Goal: Navigation & Orientation: Locate item on page

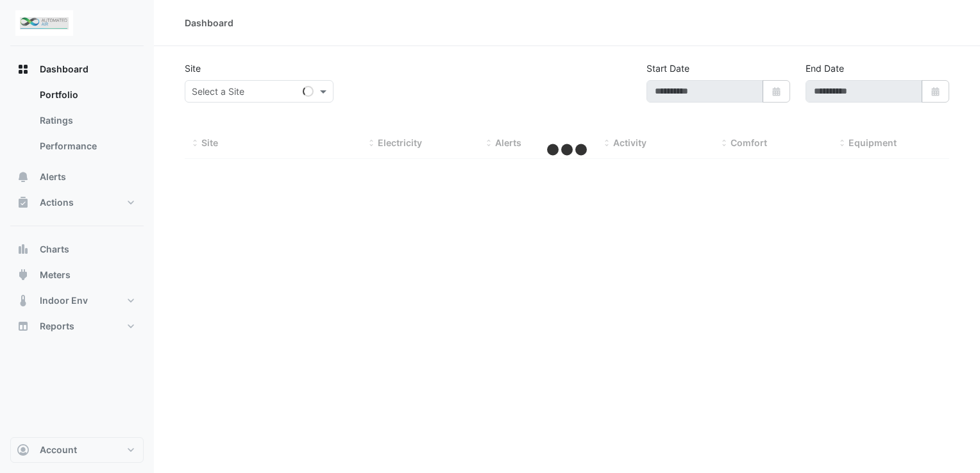
type input "**********"
select select "***"
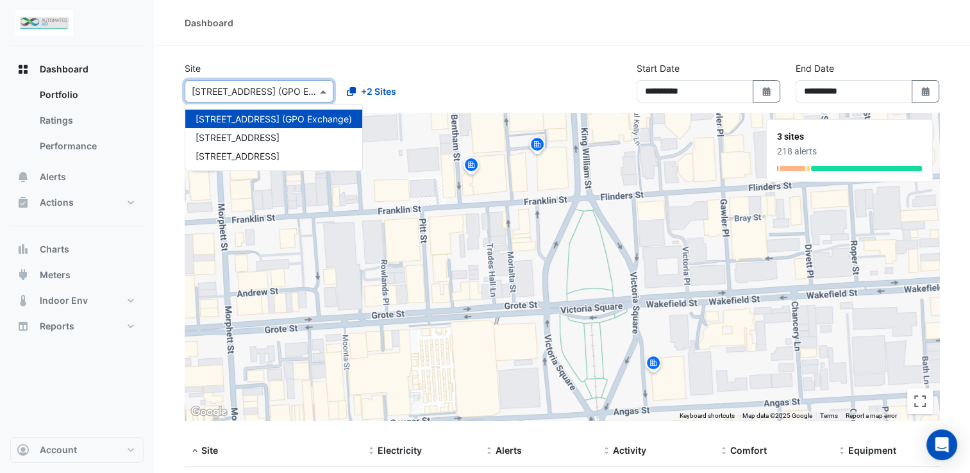
click at [328, 88] on span at bounding box center [325, 91] width 16 height 13
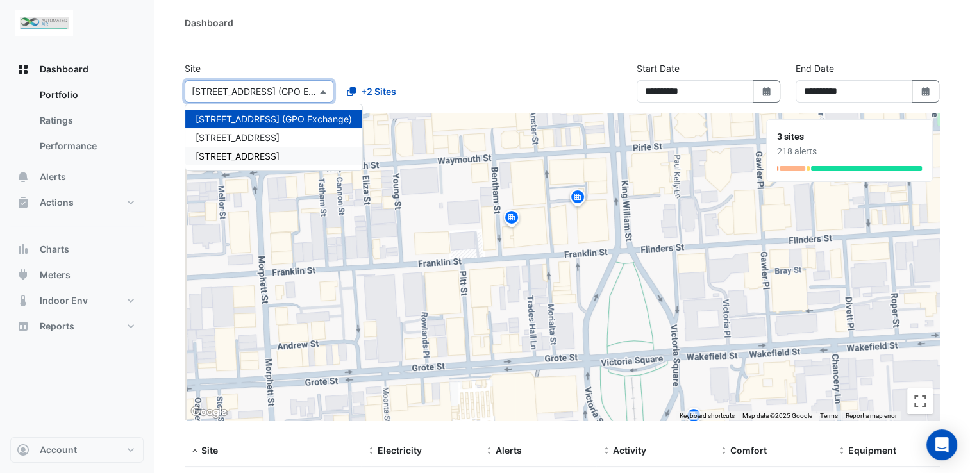
drag, startPoint x: 541, startPoint y: 317, endPoint x: 582, endPoint y: 371, distance: 67.7
click at [582, 371] on div "To activate drag with keyboard, press Alt + Enter. Once in keyboard drag state,…" at bounding box center [562, 267] width 755 height 308
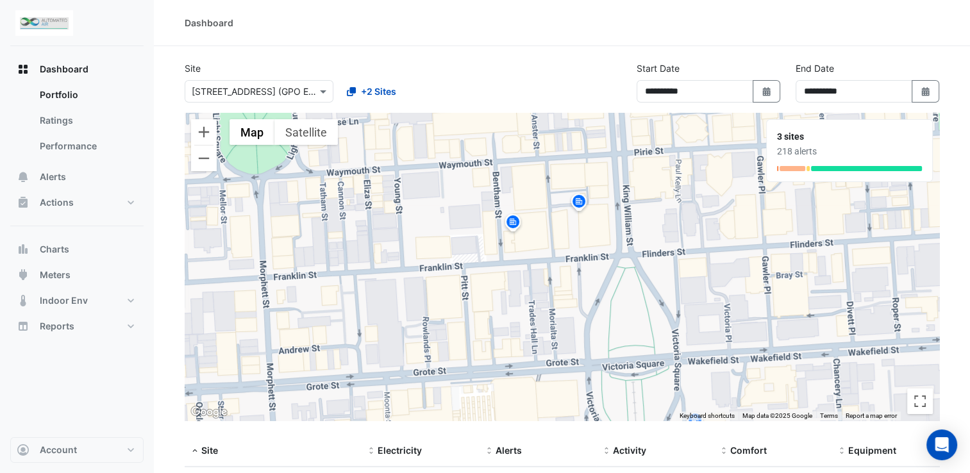
click at [515, 224] on img at bounding box center [513, 224] width 21 height 22
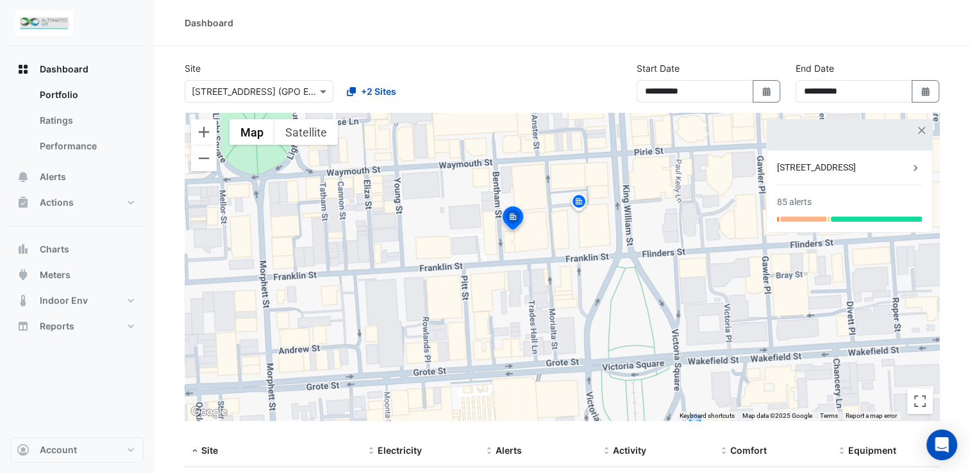
click at [583, 206] on img at bounding box center [579, 203] width 21 height 22
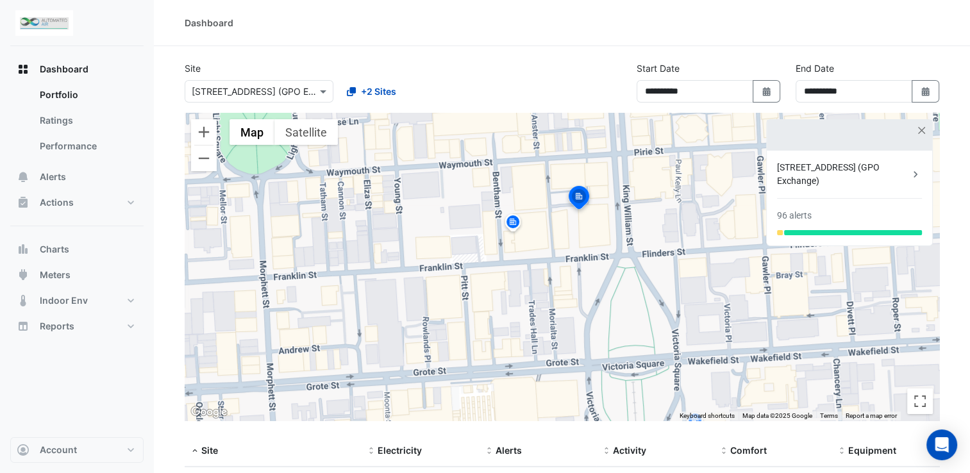
click at [513, 232] on img at bounding box center [513, 224] width 21 height 22
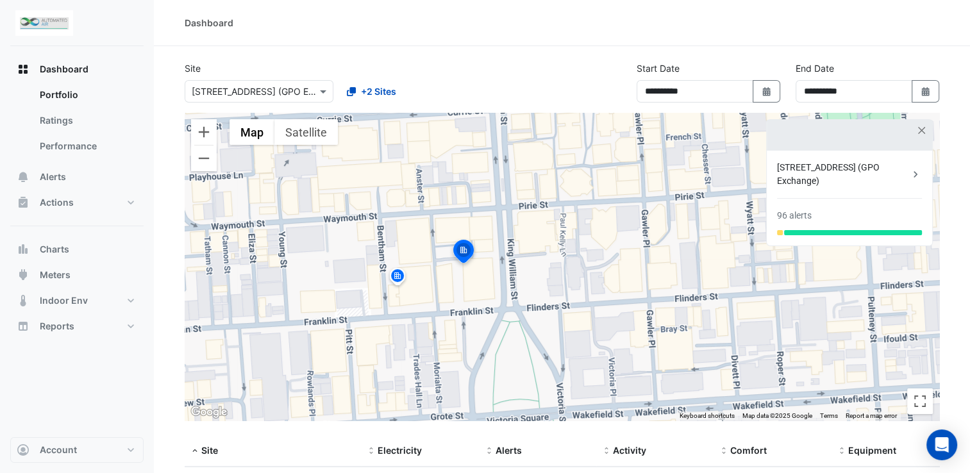
drag, startPoint x: 507, startPoint y: 195, endPoint x: 392, endPoint y: 250, distance: 127.3
click at [392, 250] on div "To activate drag with keyboard, press Alt + Enter. Once in keyboard drag state,…" at bounding box center [562, 267] width 755 height 308
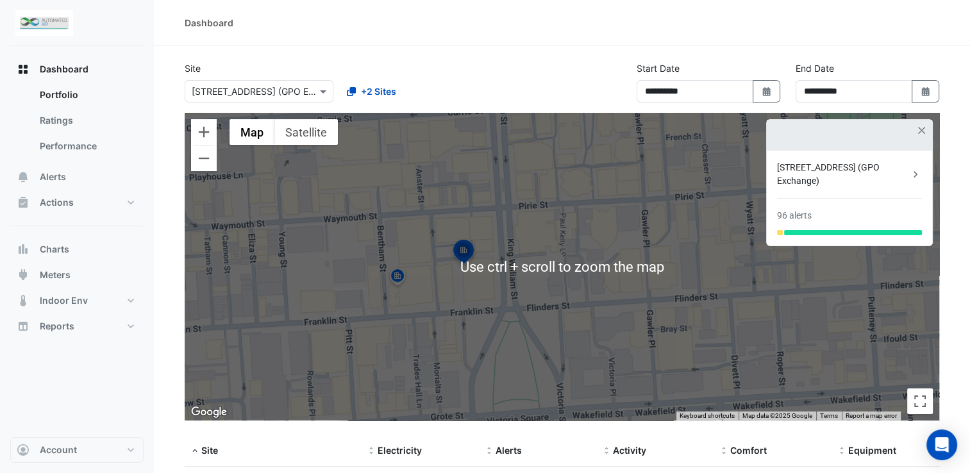
scroll to position [64, 0]
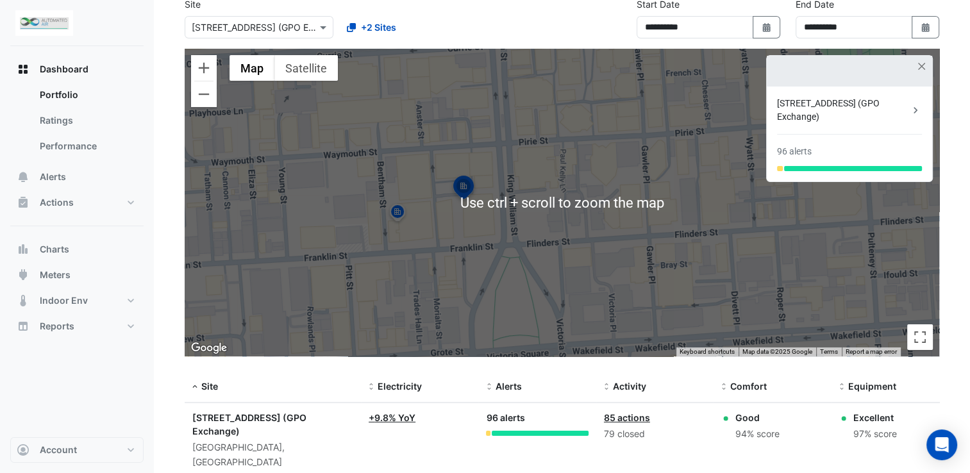
click at [466, 158] on div "To activate drag with keyboard, press Alt + Enter. Once in keyboard drag state,…" at bounding box center [562, 203] width 755 height 308
